Goal: Information Seeking & Learning: Learn about a topic

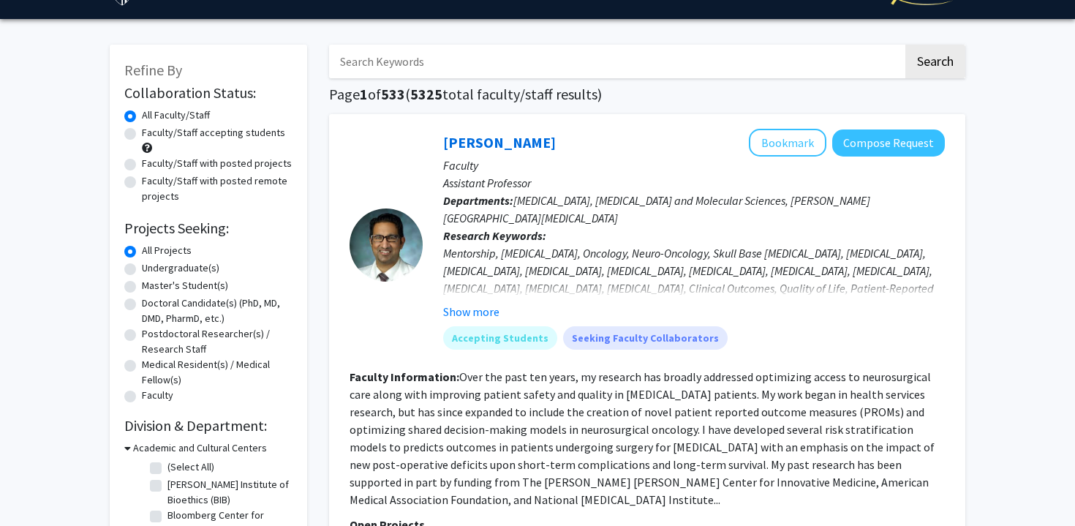
scroll to position [39, 0]
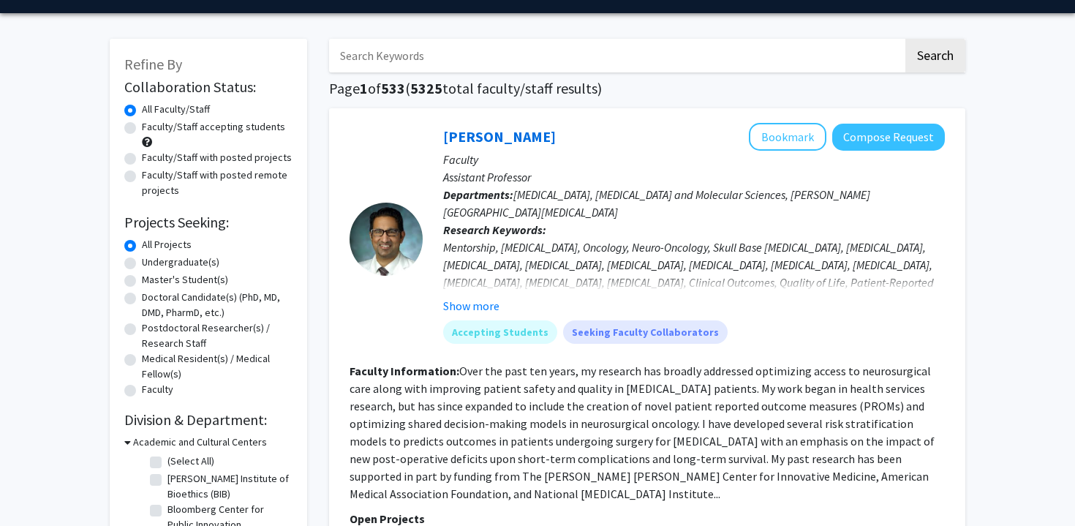
click at [142, 265] on label "Undergraduate(s)" at bounding box center [181, 261] width 78 height 15
click at [142, 264] on input "Undergraduate(s)" at bounding box center [147, 259] width 10 height 10
radio input "true"
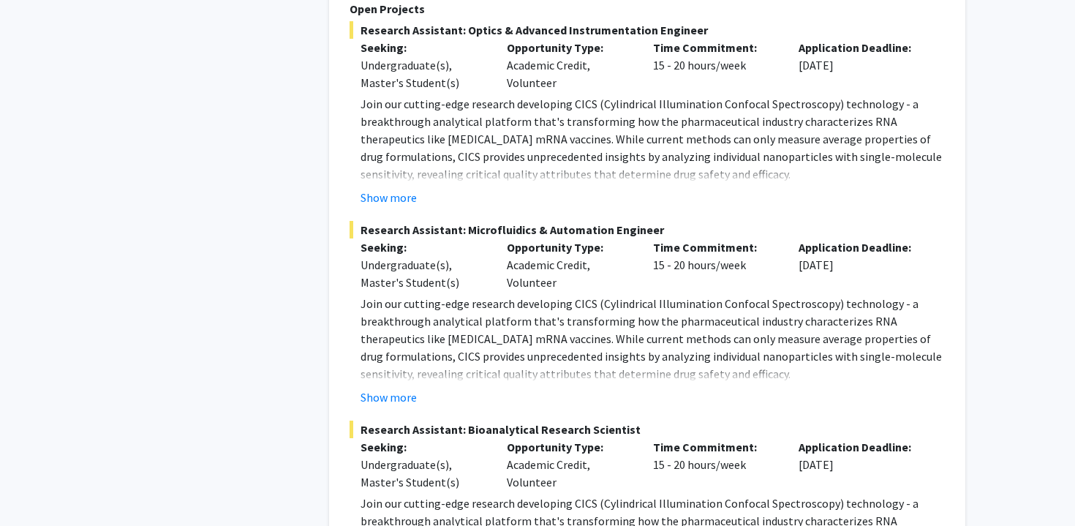
scroll to position [5693, 0]
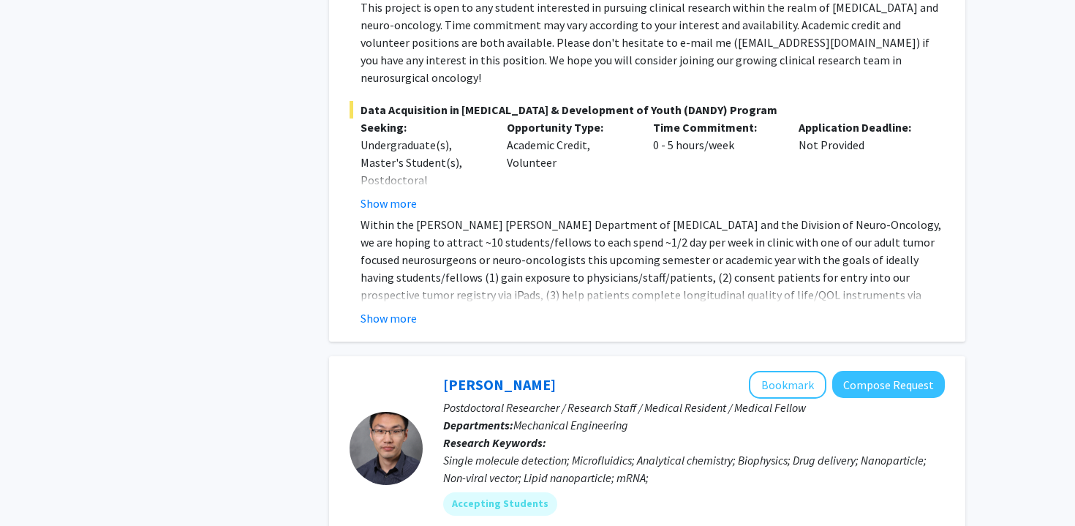
scroll to position [5022, 0]
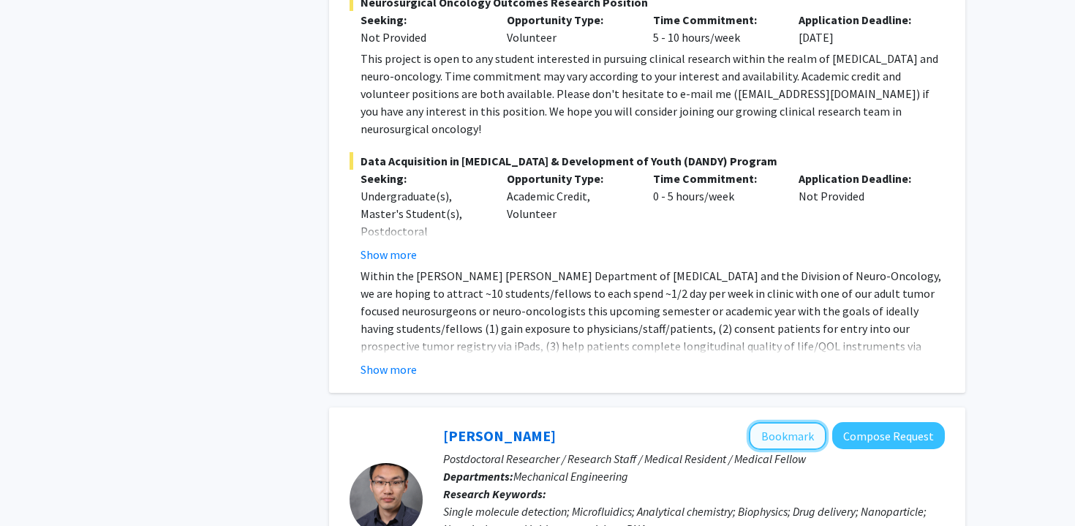
click at [801, 422] on button "Bookmark" at bounding box center [788, 436] width 78 height 28
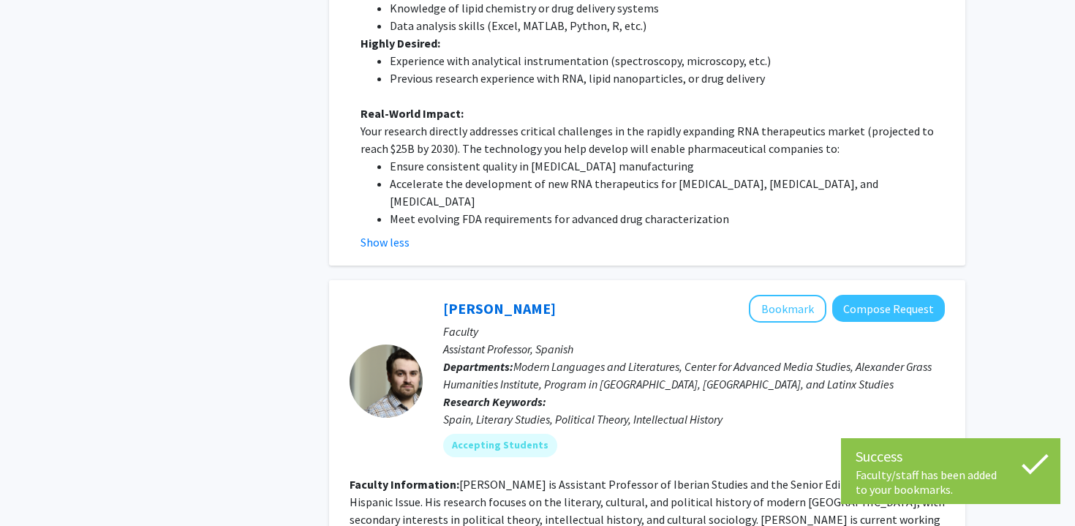
scroll to position [6925, 0]
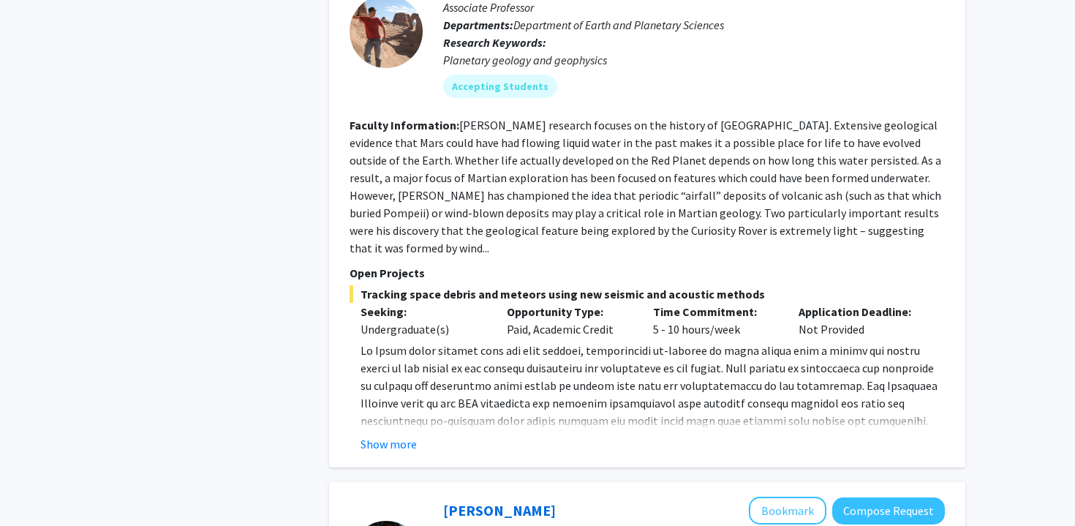
scroll to position [1467, 0]
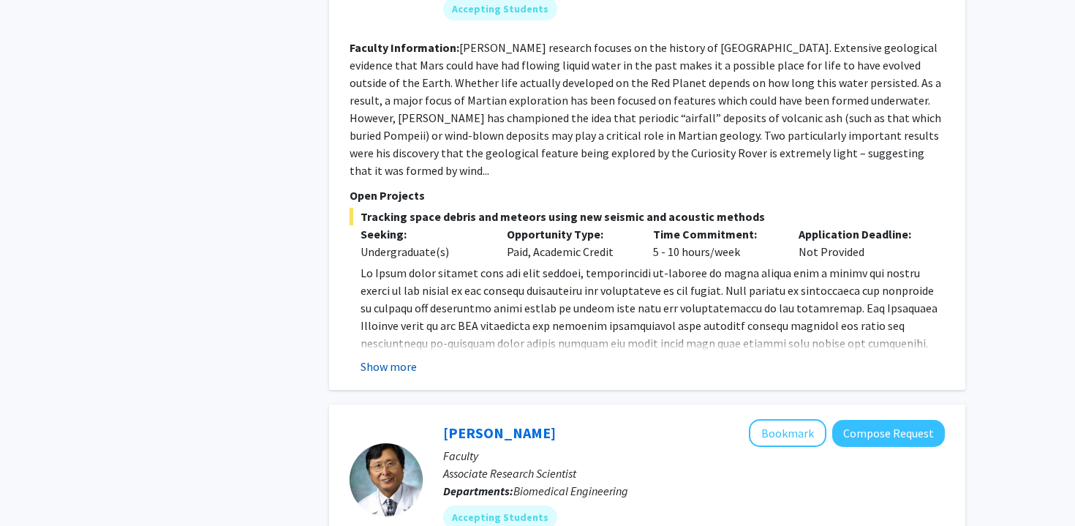
click at [393, 358] on button "Show more" at bounding box center [388, 367] width 56 height 18
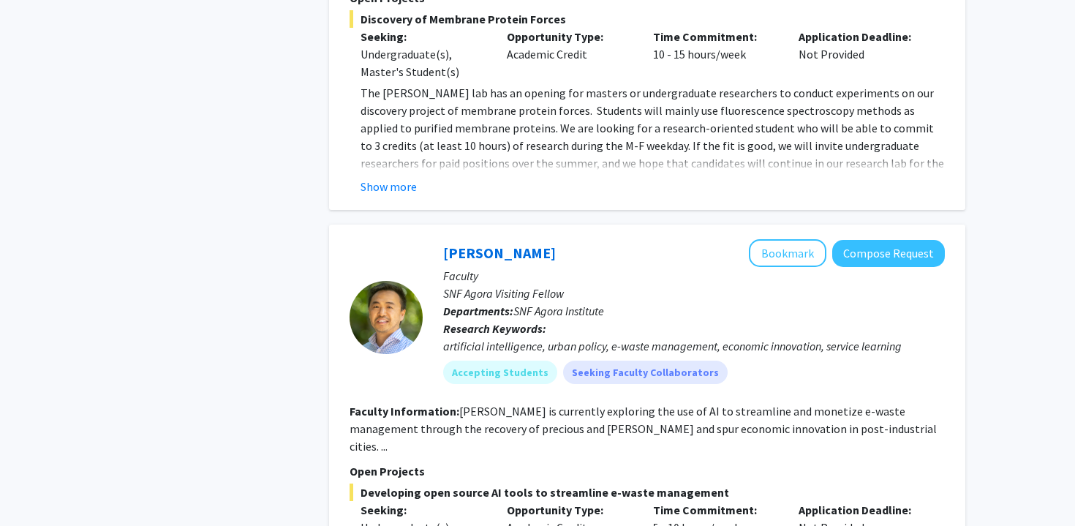
scroll to position [3075, 0]
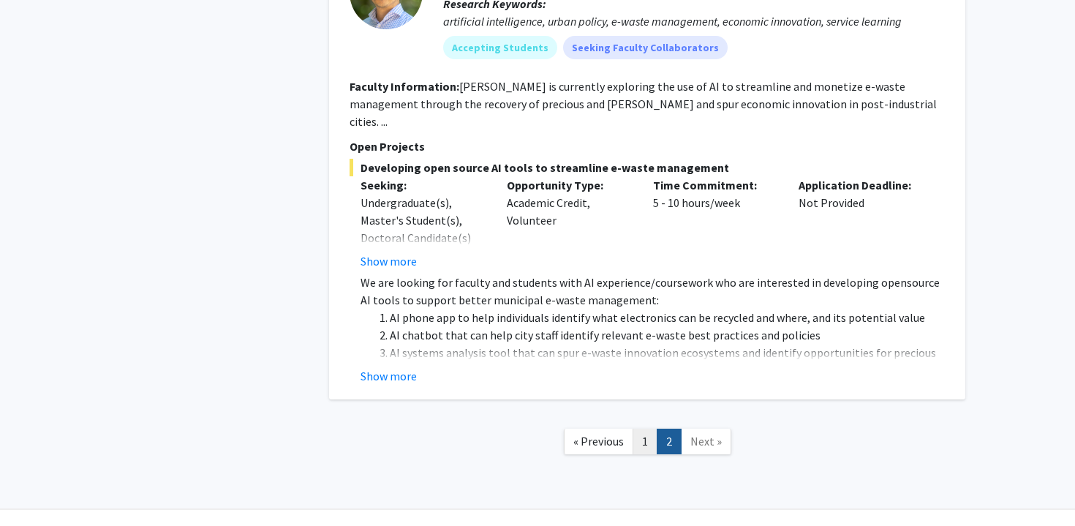
click at [644, 428] on link "1" at bounding box center [645, 441] width 25 height 26
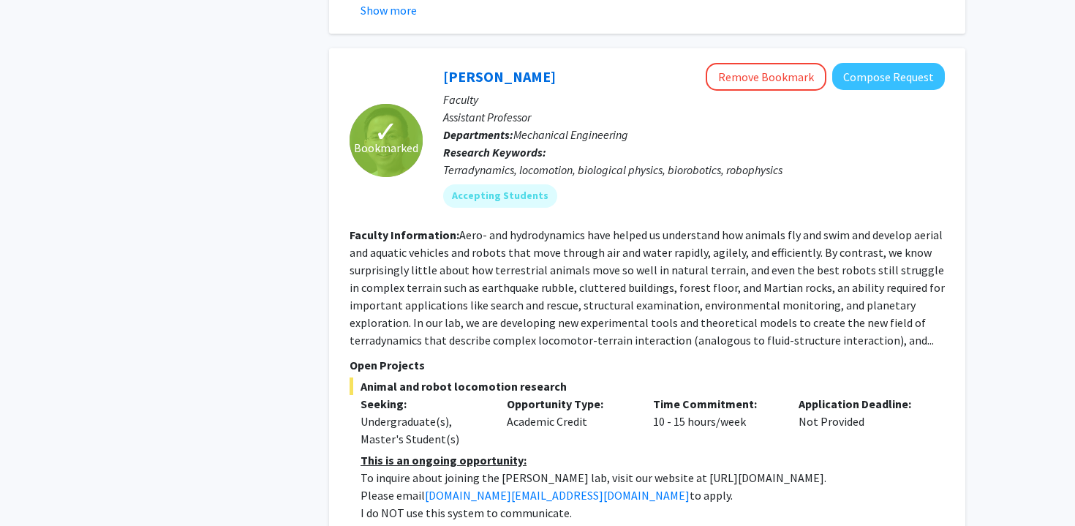
scroll to position [739, 0]
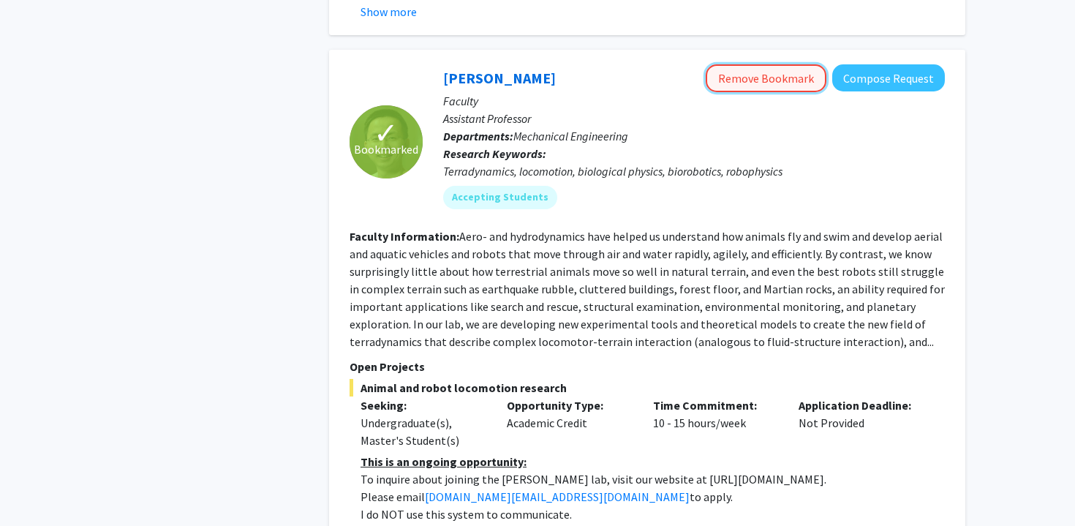
click at [758, 64] on button "Remove Bookmark" at bounding box center [766, 78] width 121 height 28
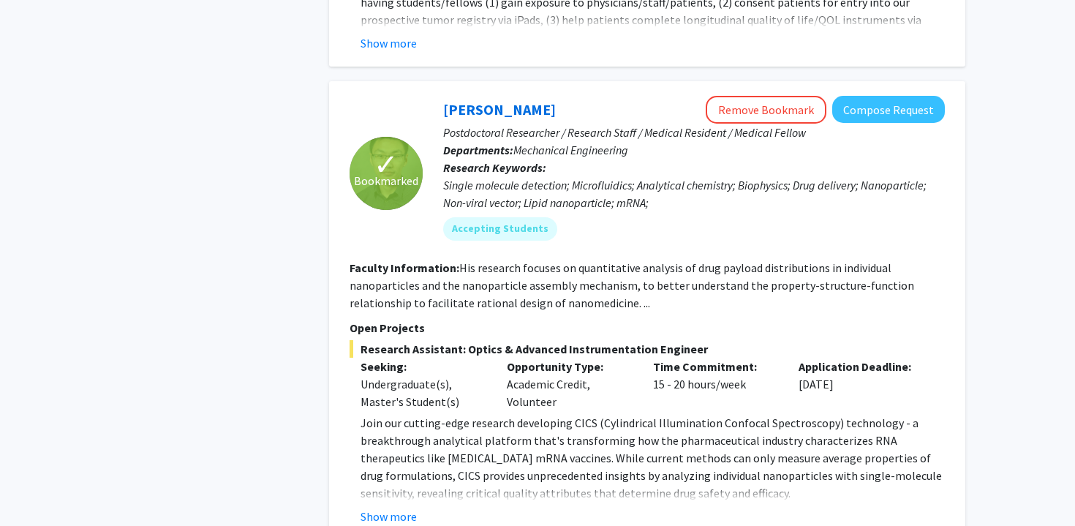
scroll to position [5373, 0]
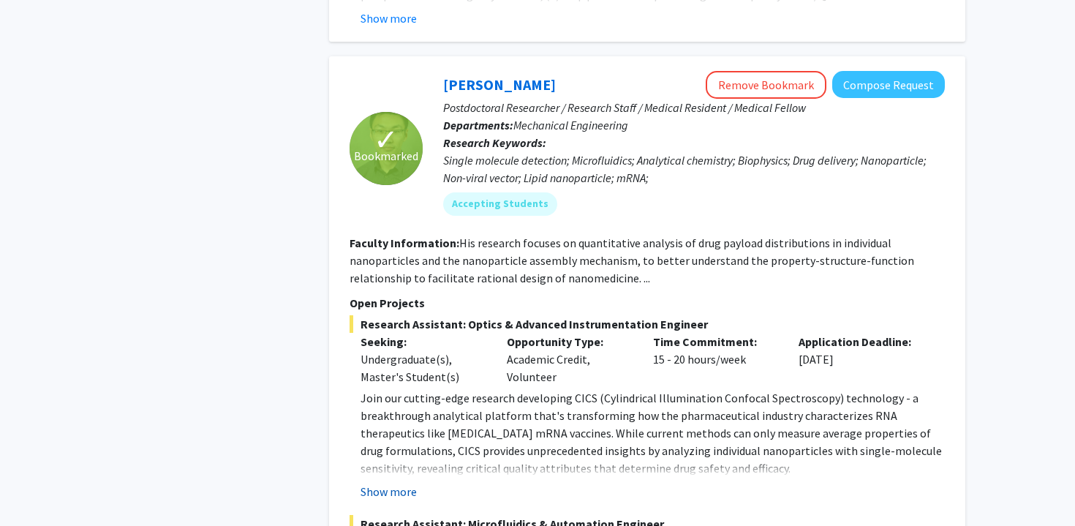
click at [390, 483] on button "Show more" at bounding box center [388, 492] width 56 height 18
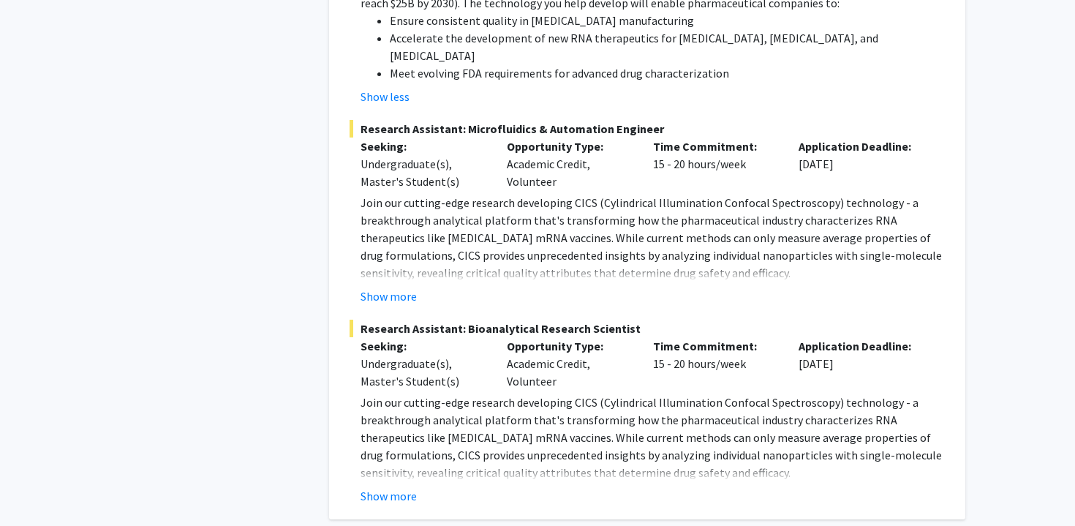
scroll to position [6264, 0]
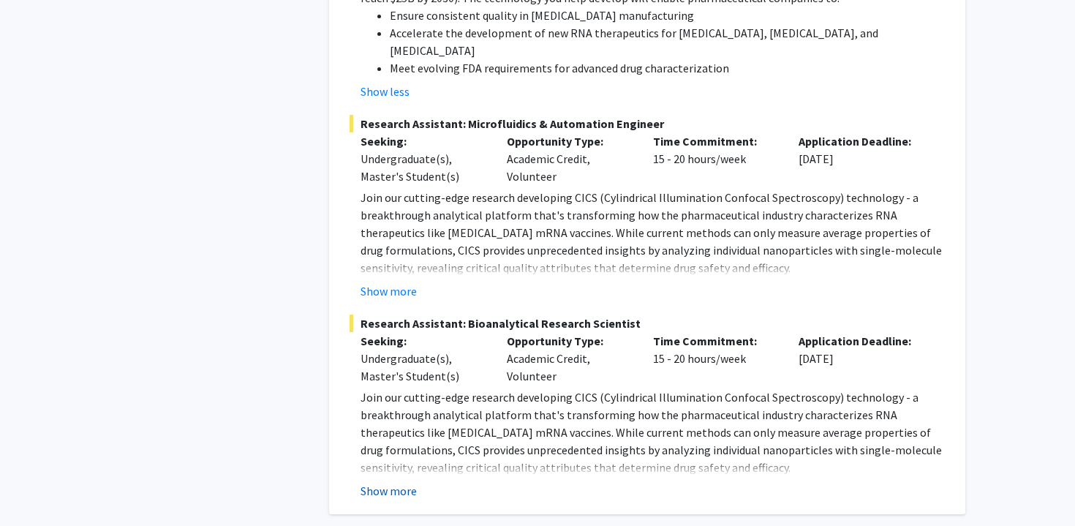
click at [394, 482] on button "Show more" at bounding box center [388, 491] width 56 height 18
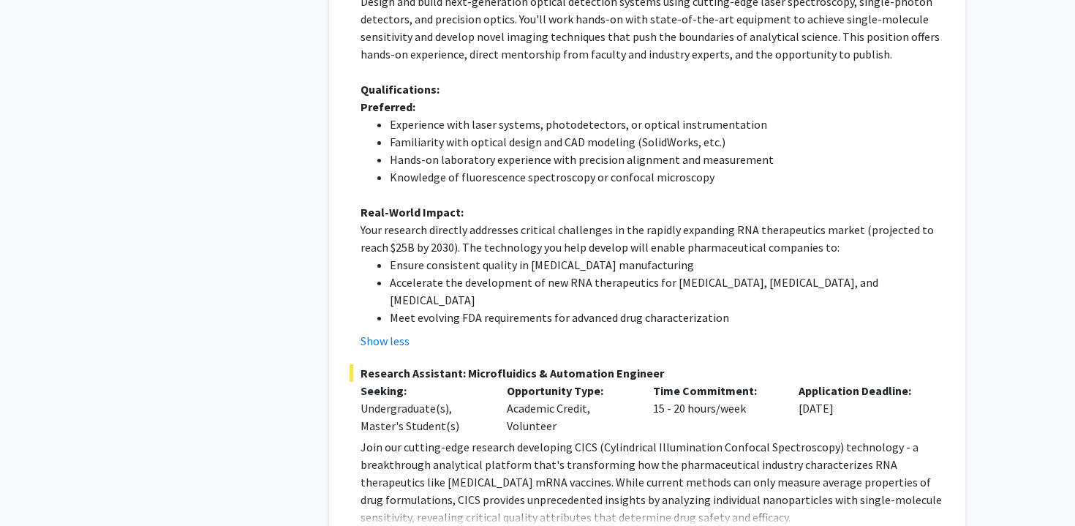
scroll to position [6022, 0]
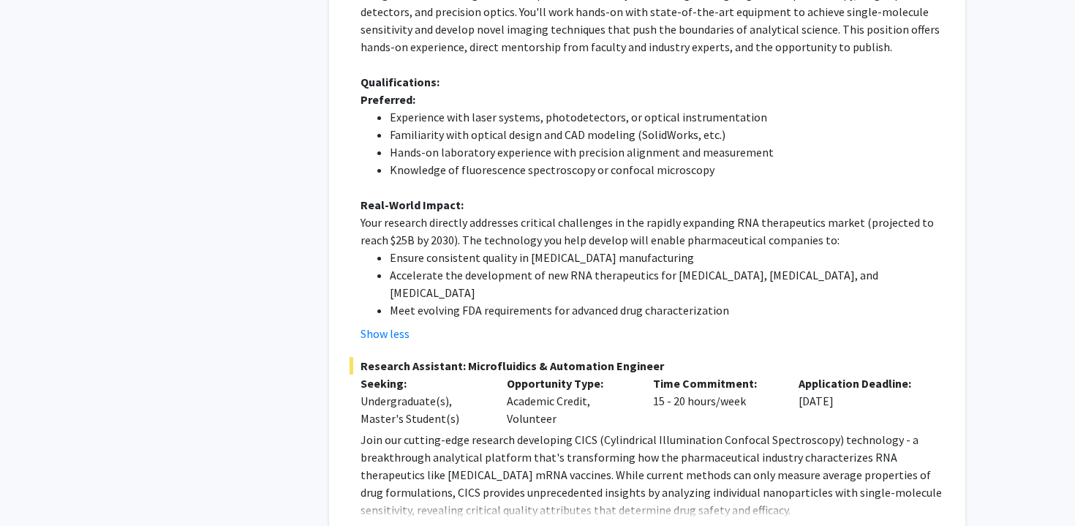
click at [403, 524] on button "Show more" at bounding box center [388, 533] width 56 height 18
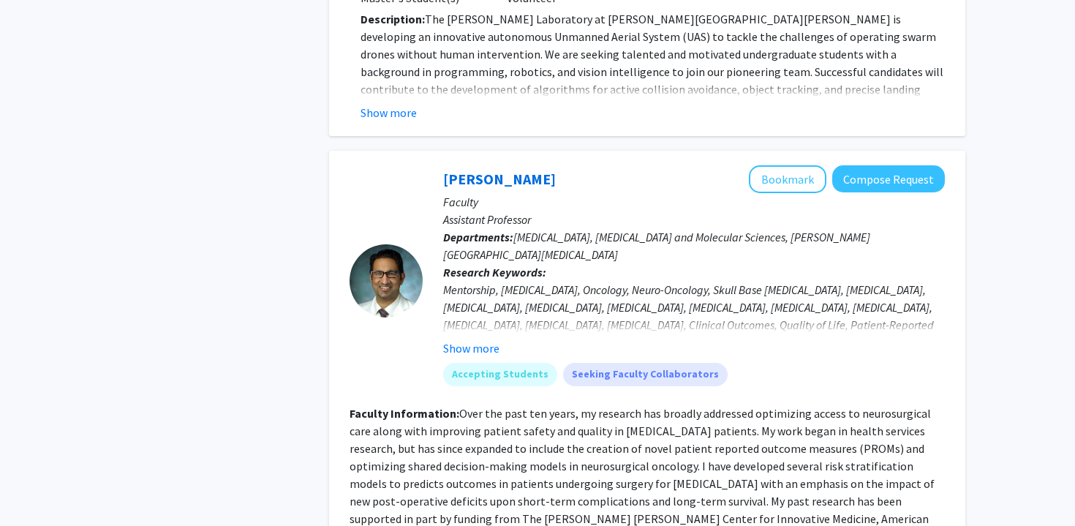
scroll to position [4453, 0]
